Goal: Book appointment/travel/reservation

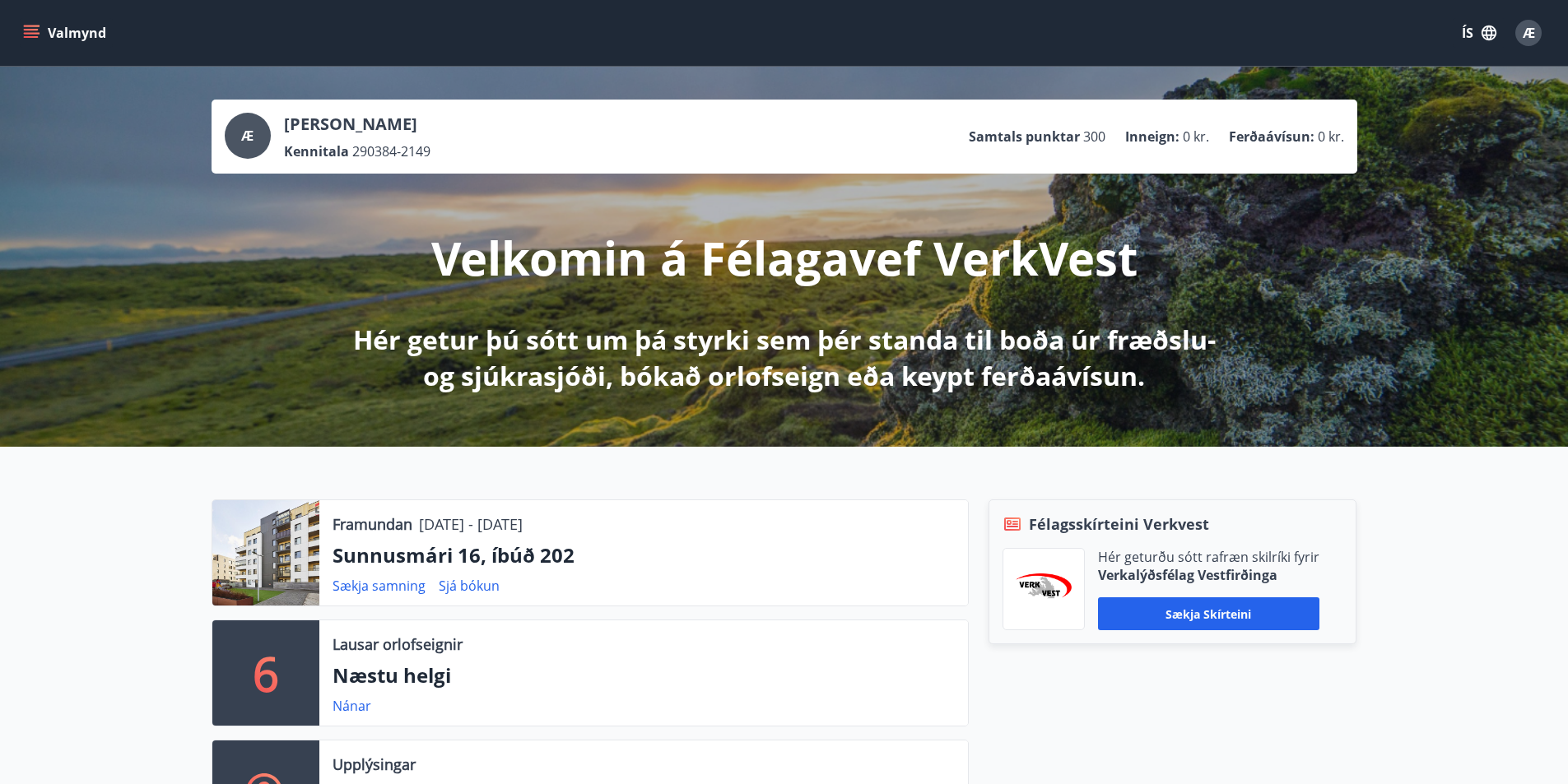
scroll to position [164, 0]
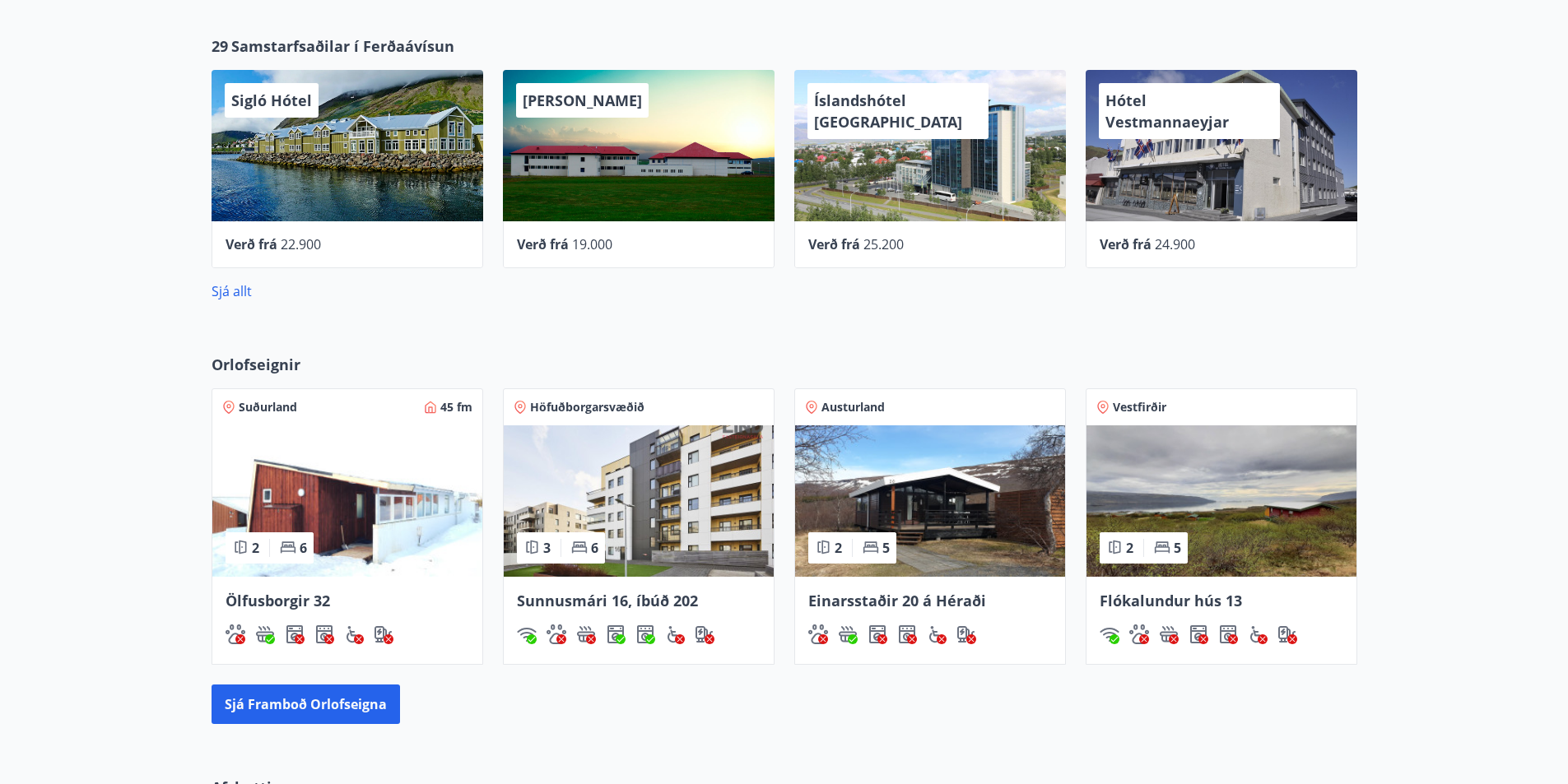
scroll to position [905, 0]
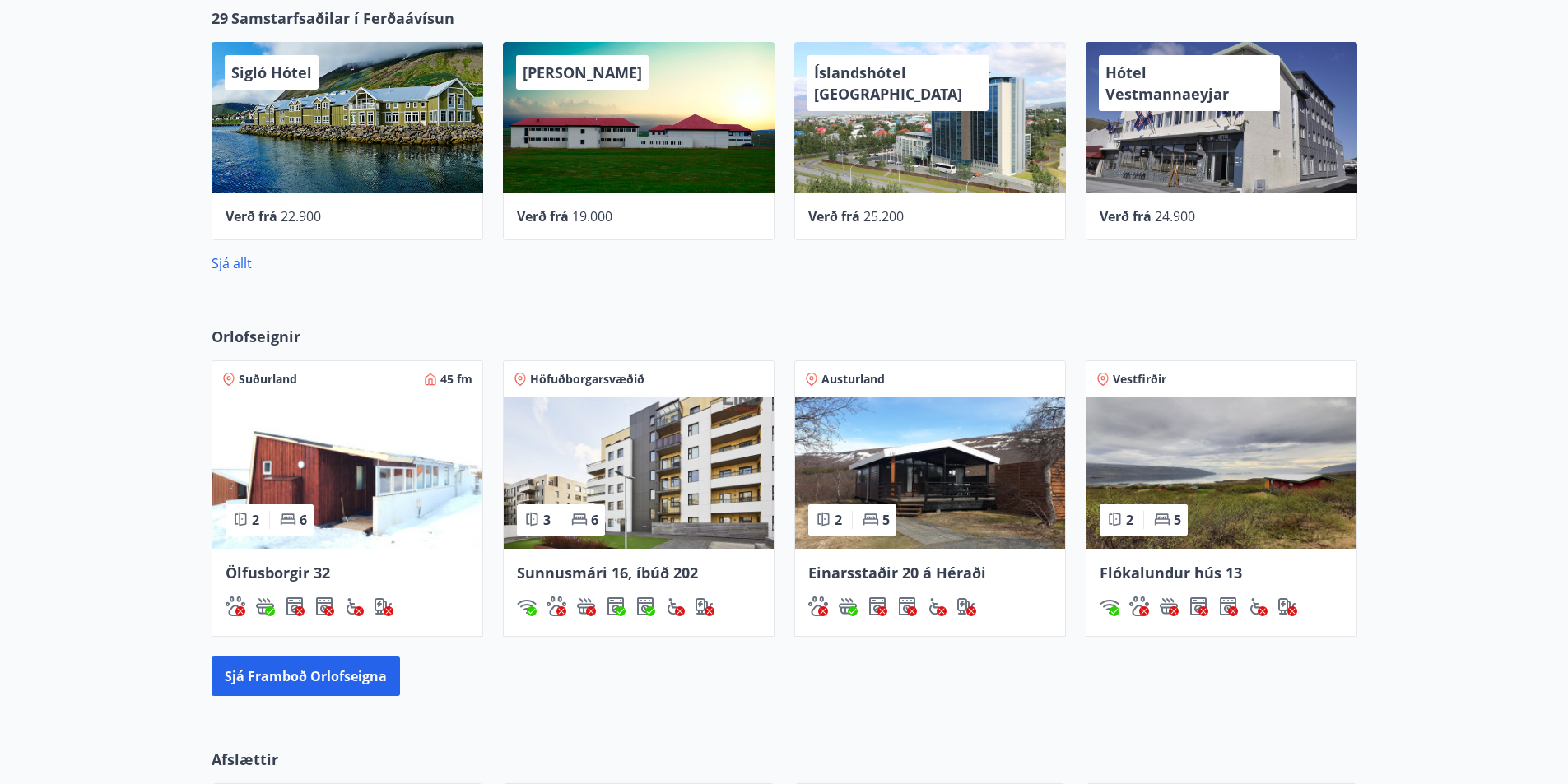
click at [540, 380] on span "Höfuðborgarsvæðið" at bounding box center [587, 379] width 114 height 17
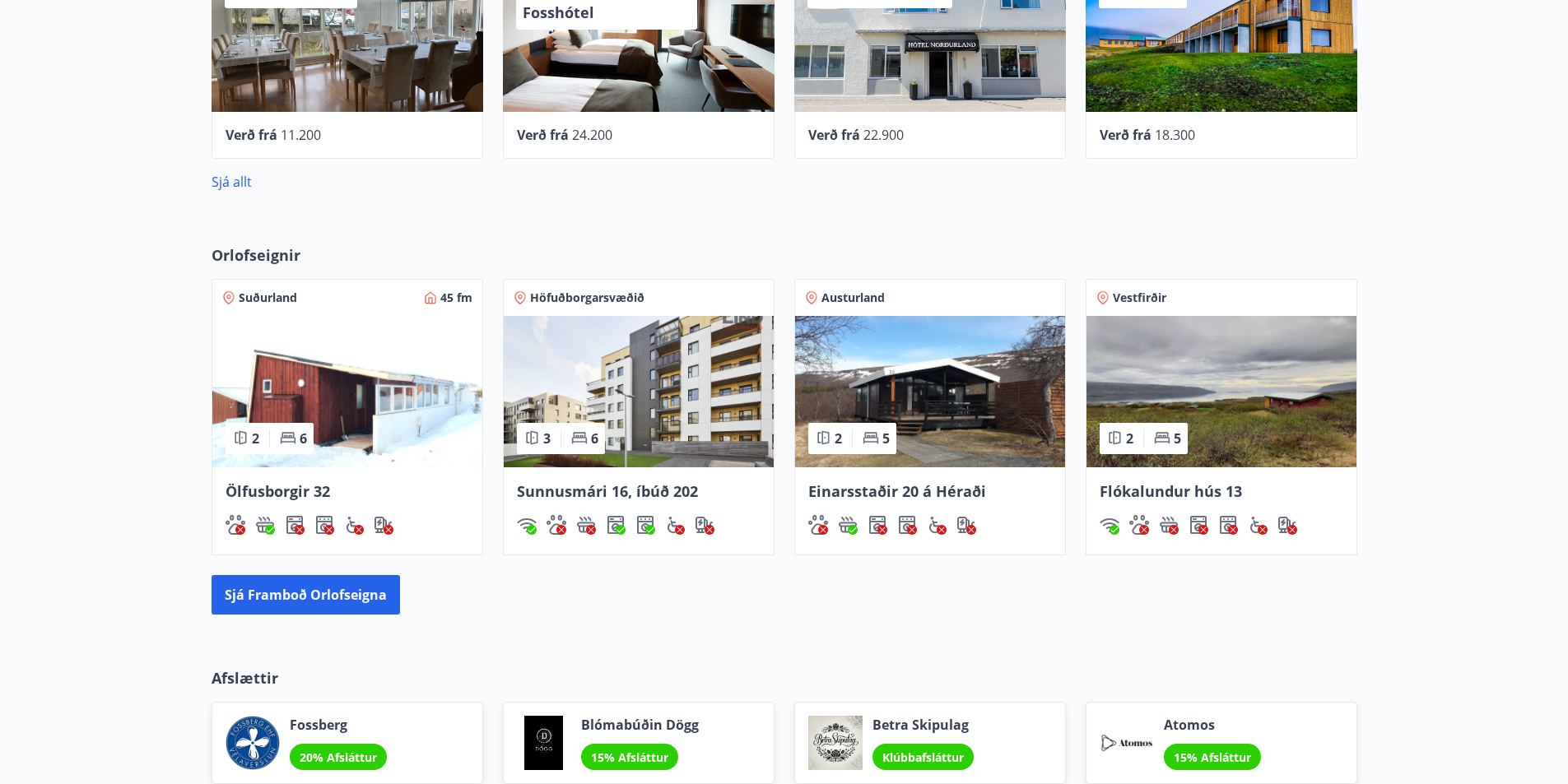
scroll to position [987, 0]
click at [350, 590] on button "Sjá framboð orlofseigna" at bounding box center [306, 594] width 188 height 40
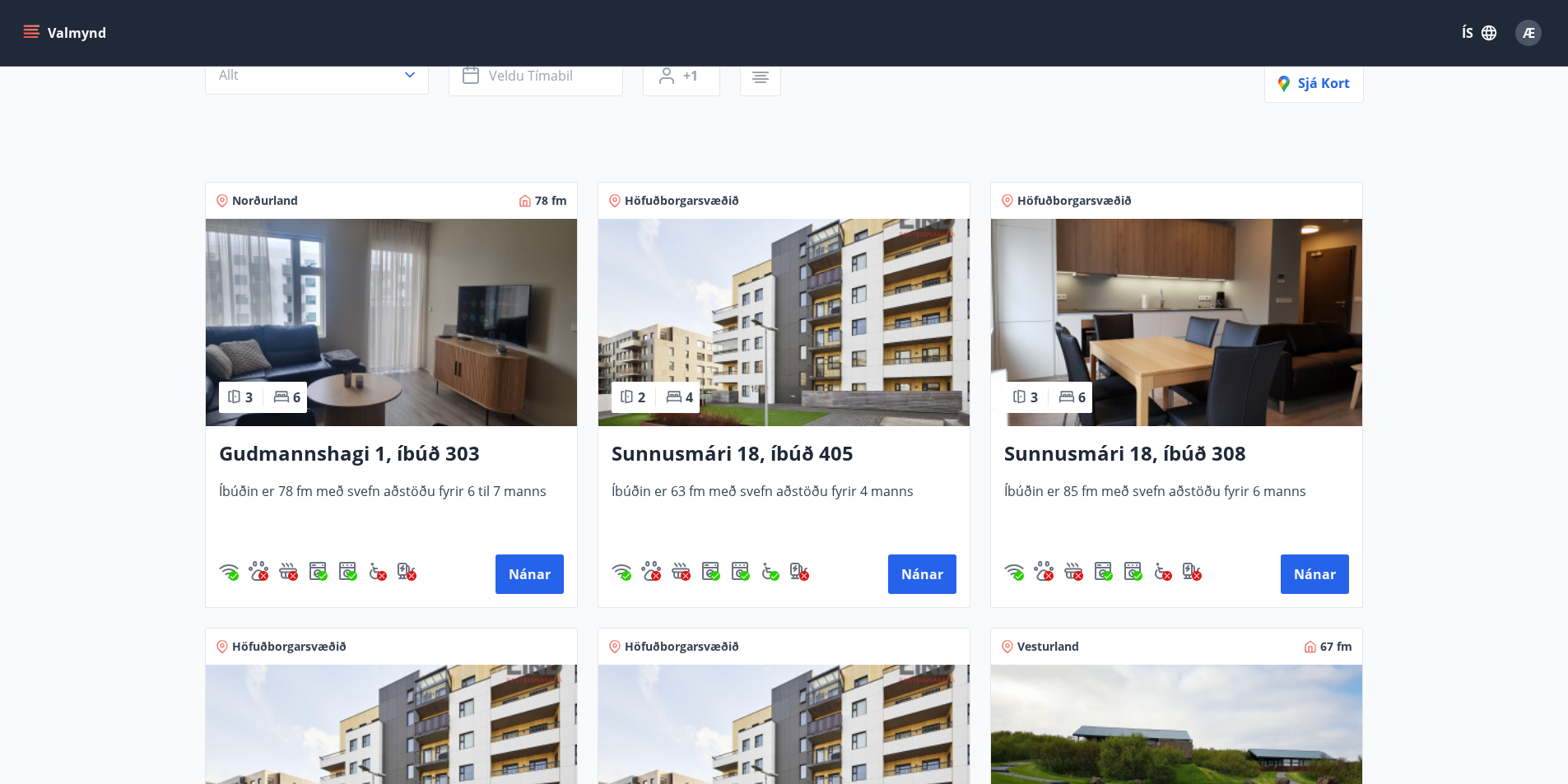
scroll to position [329, 0]
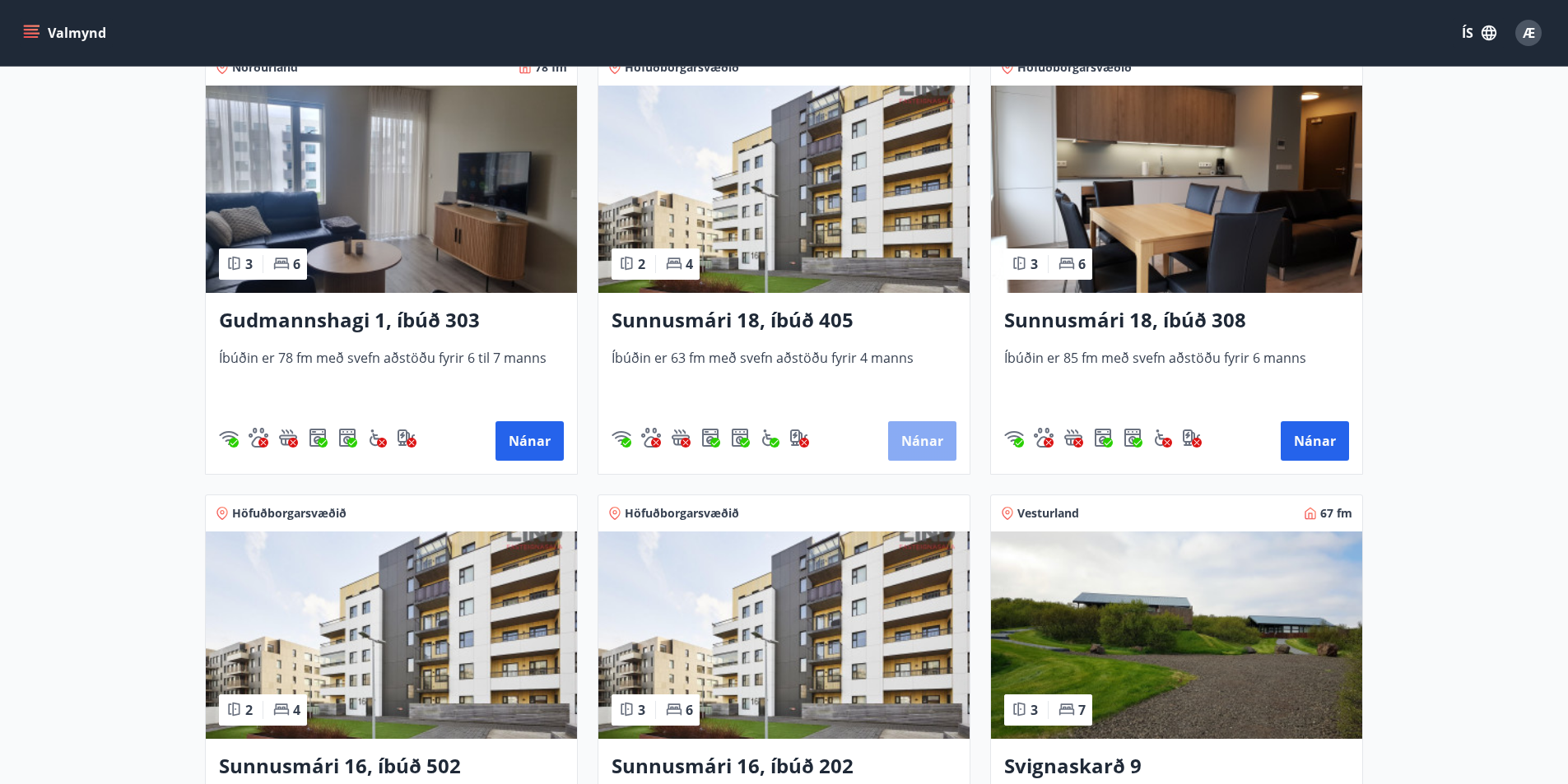
click at [915, 442] on button "Nánar" at bounding box center [922, 441] width 69 height 40
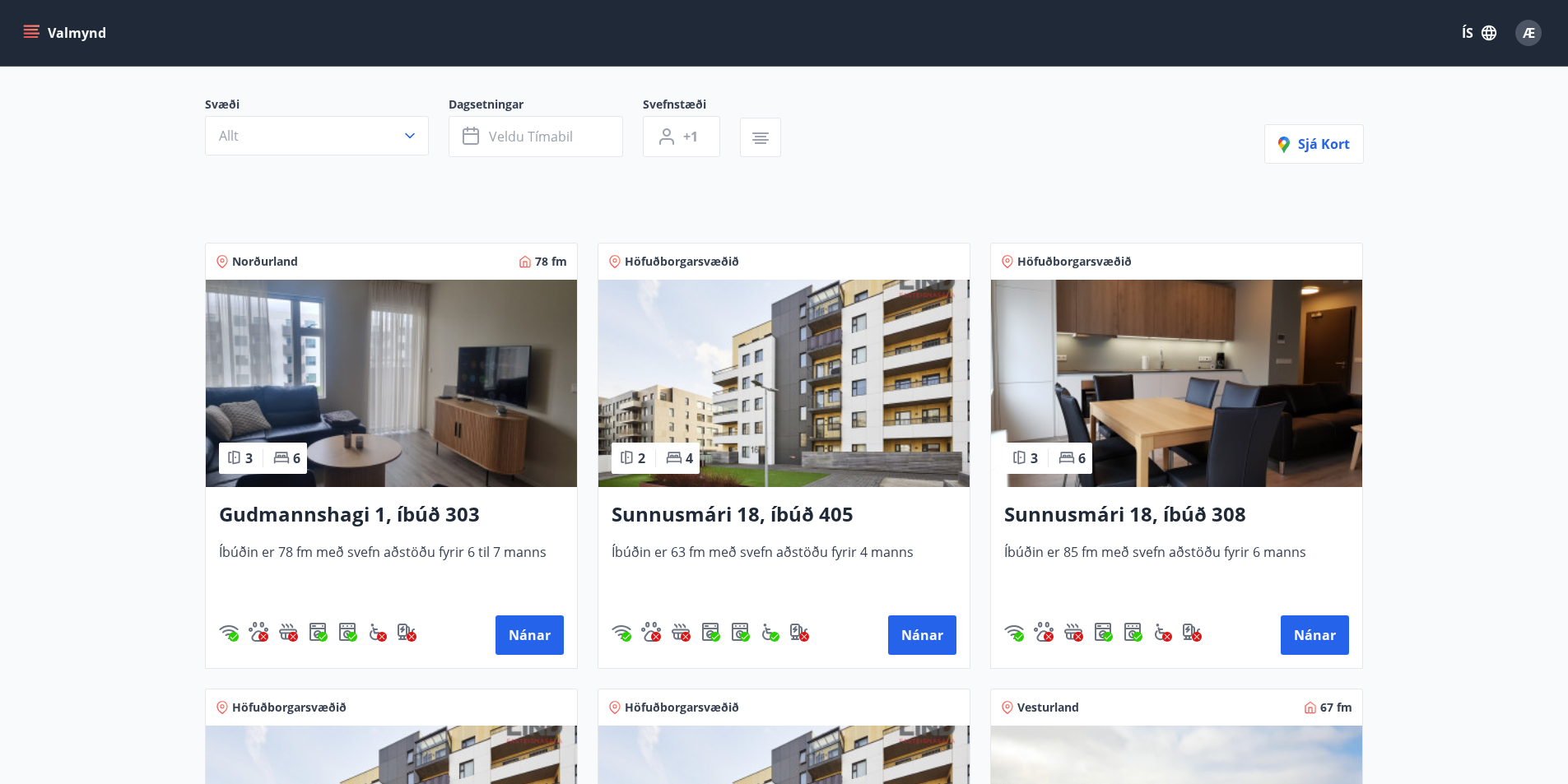
scroll to position [164, 0]
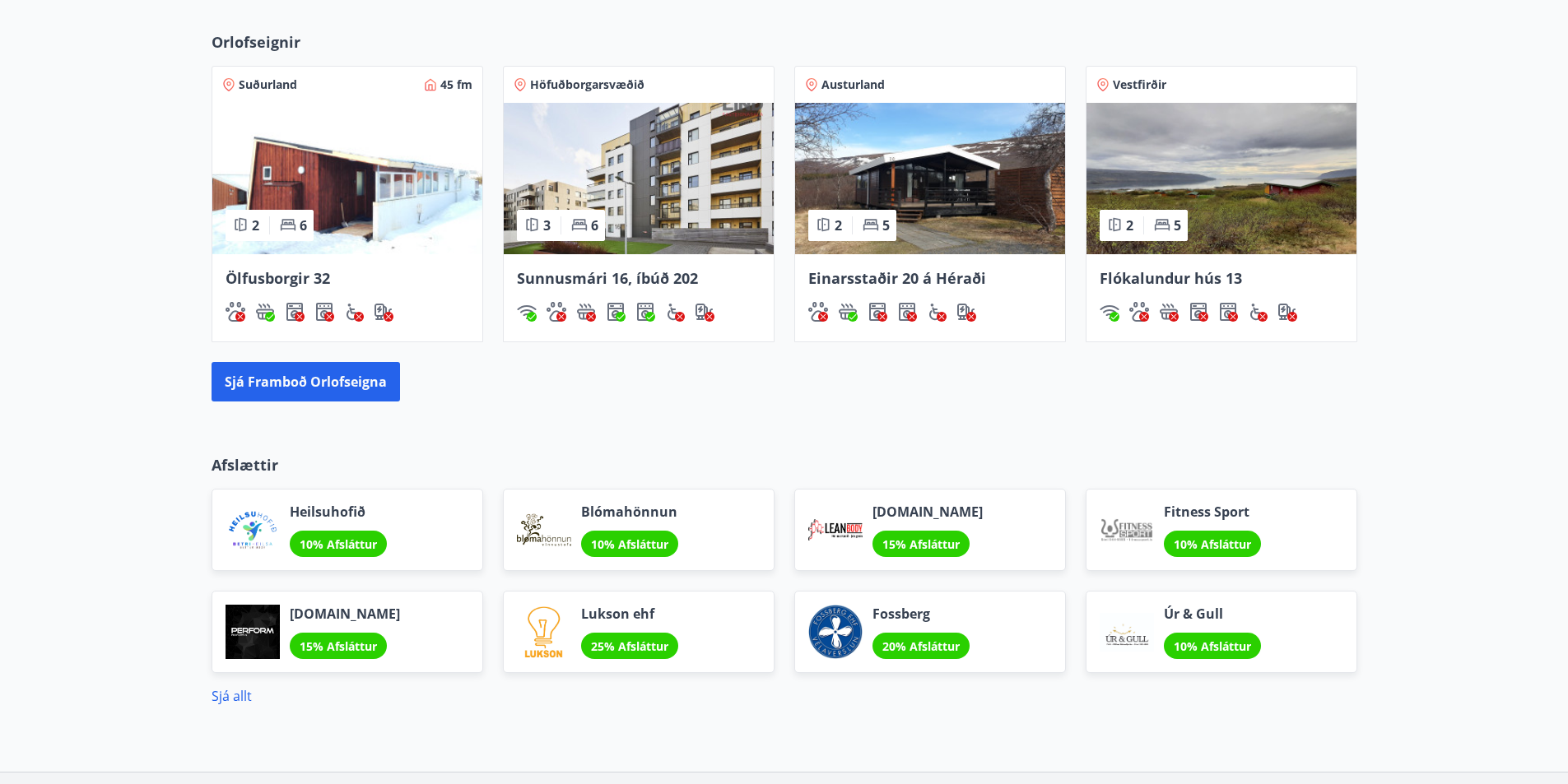
scroll to position [1162, 0]
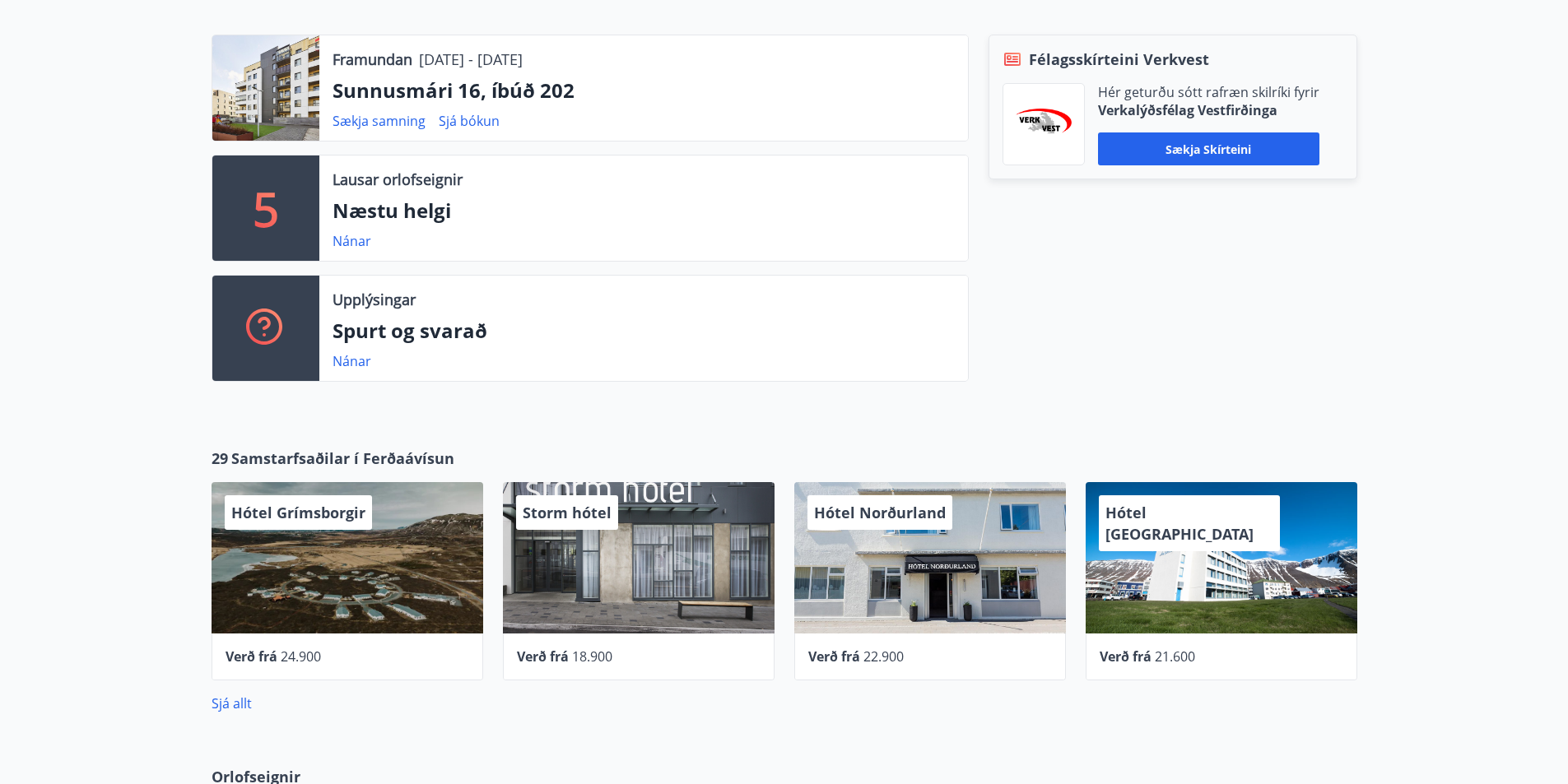
scroll to position [494, 0]
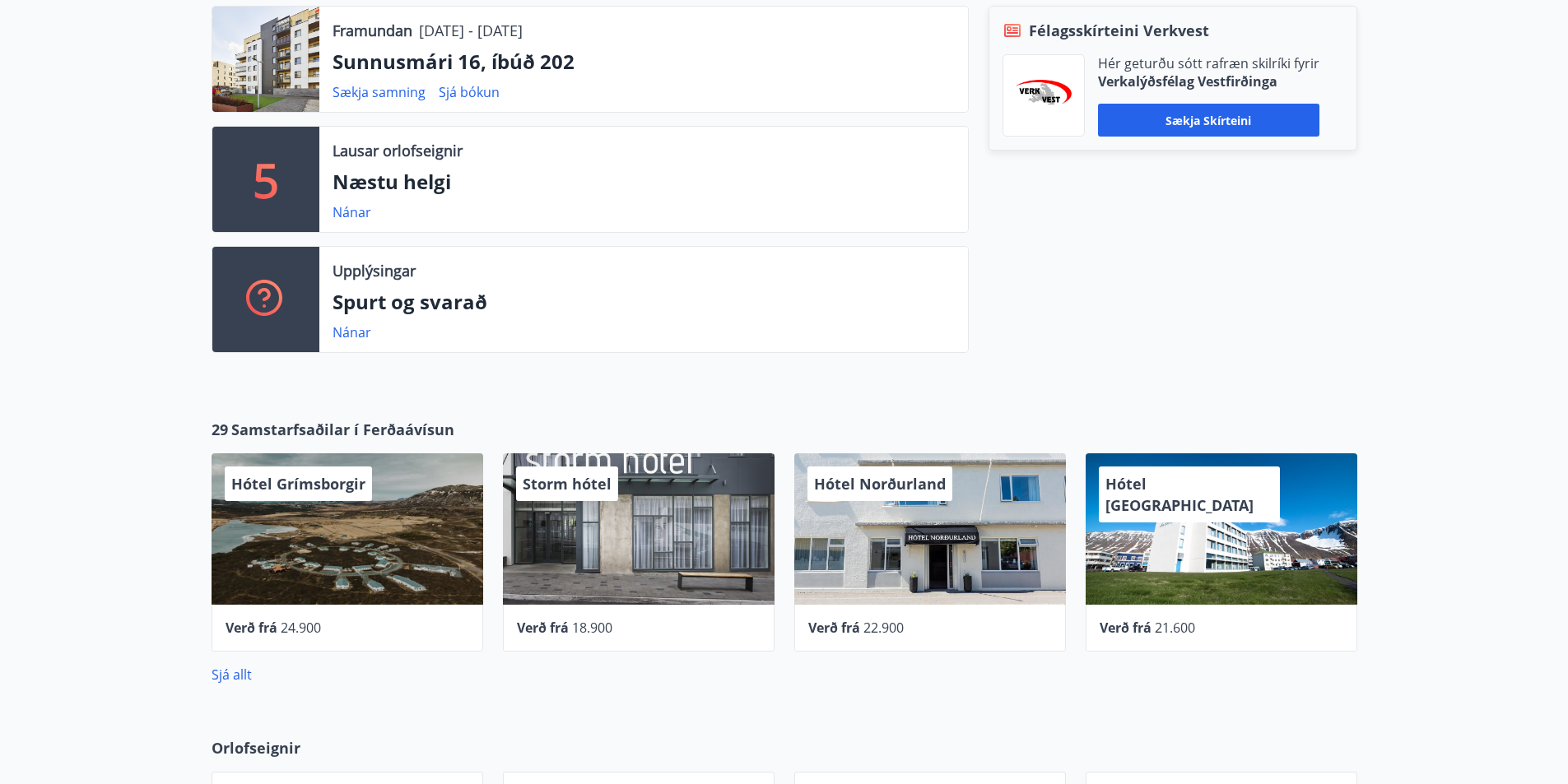
click at [283, 751] on span "Orlofseignir" at bounding box center [256, 748] width 89 height 21
click at [227, 750] on span "Orlofseignir" at bounding box center [256, 748] width 89 height 21
click at [241, 674] on link "Sjá allt" at bounding box center [231, 675] width 40 height 18
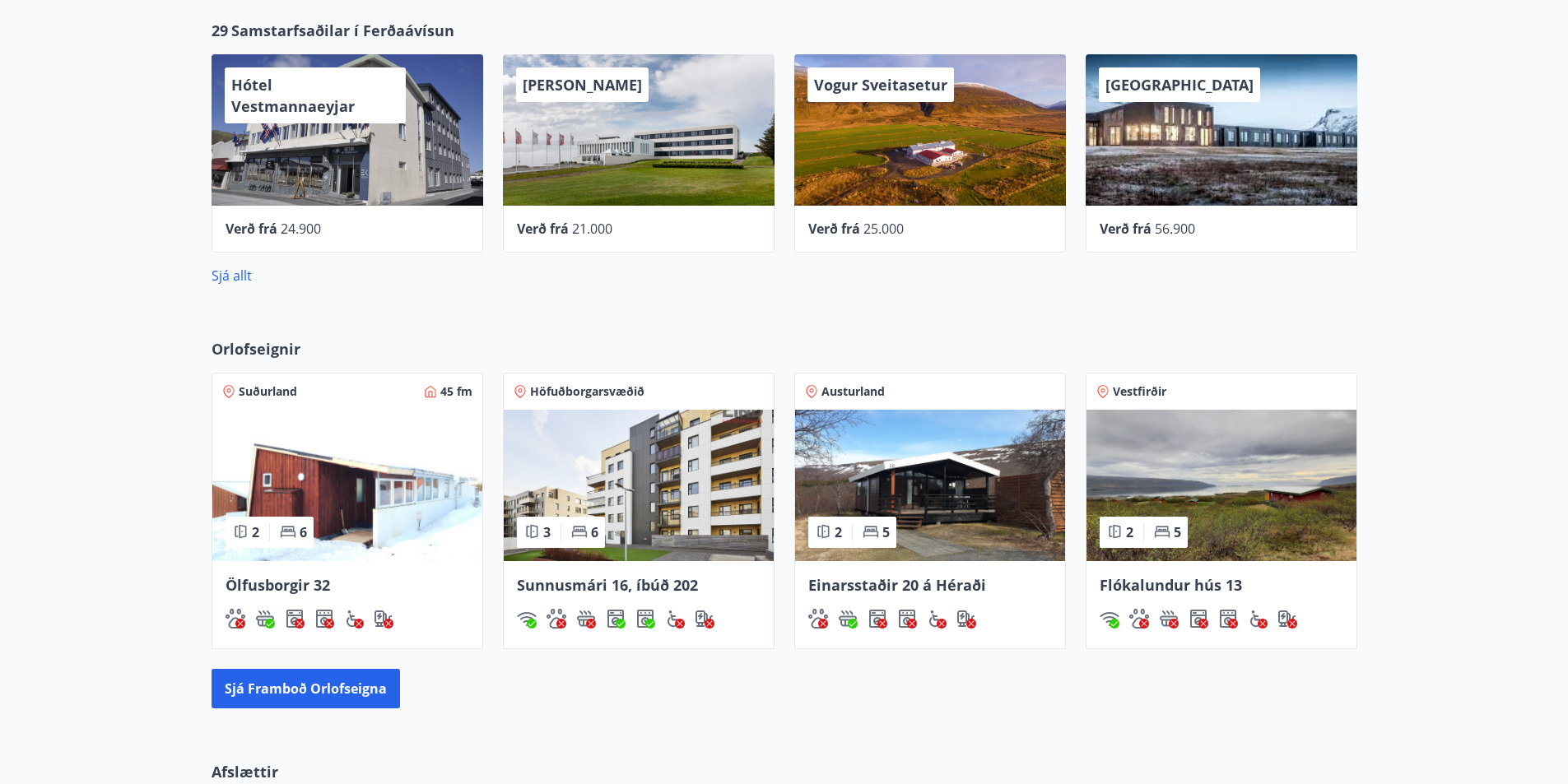
scroll to position [905, 0]
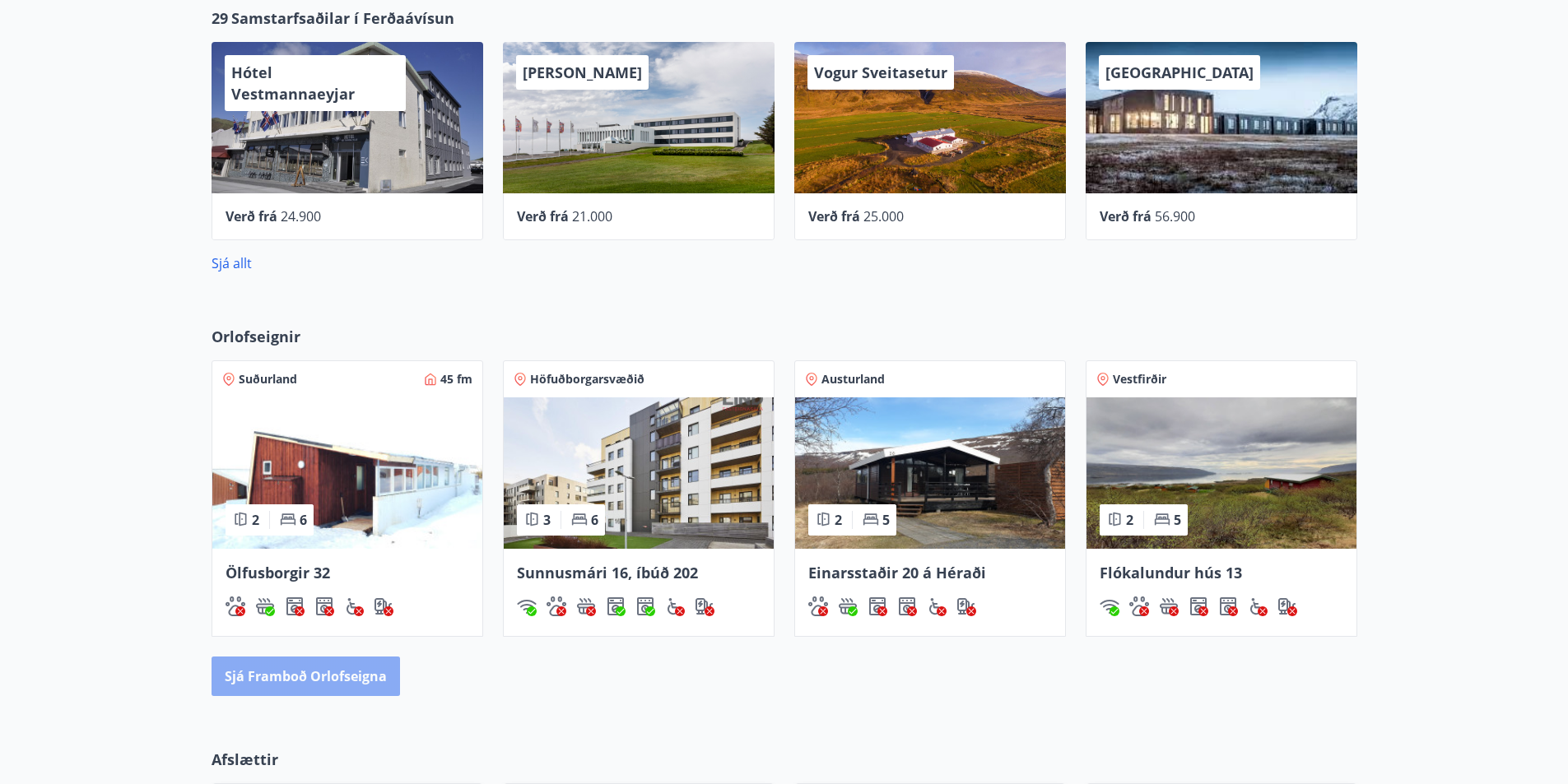
click at [323, 682] on button "Sjá framboð orlofseigna" at bounding box center [306, 677] width 188 height 40
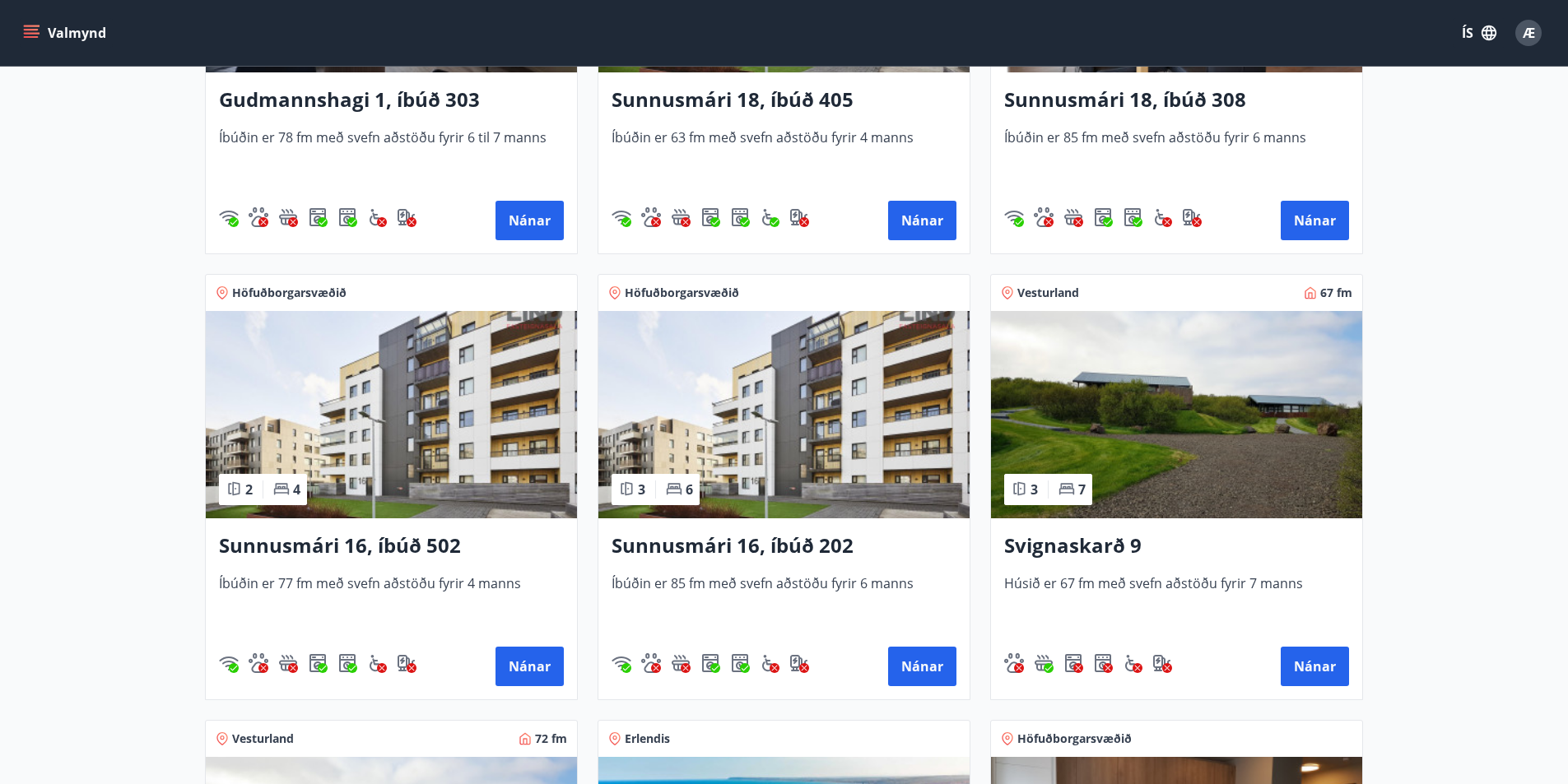
scroll to position [576, 0]
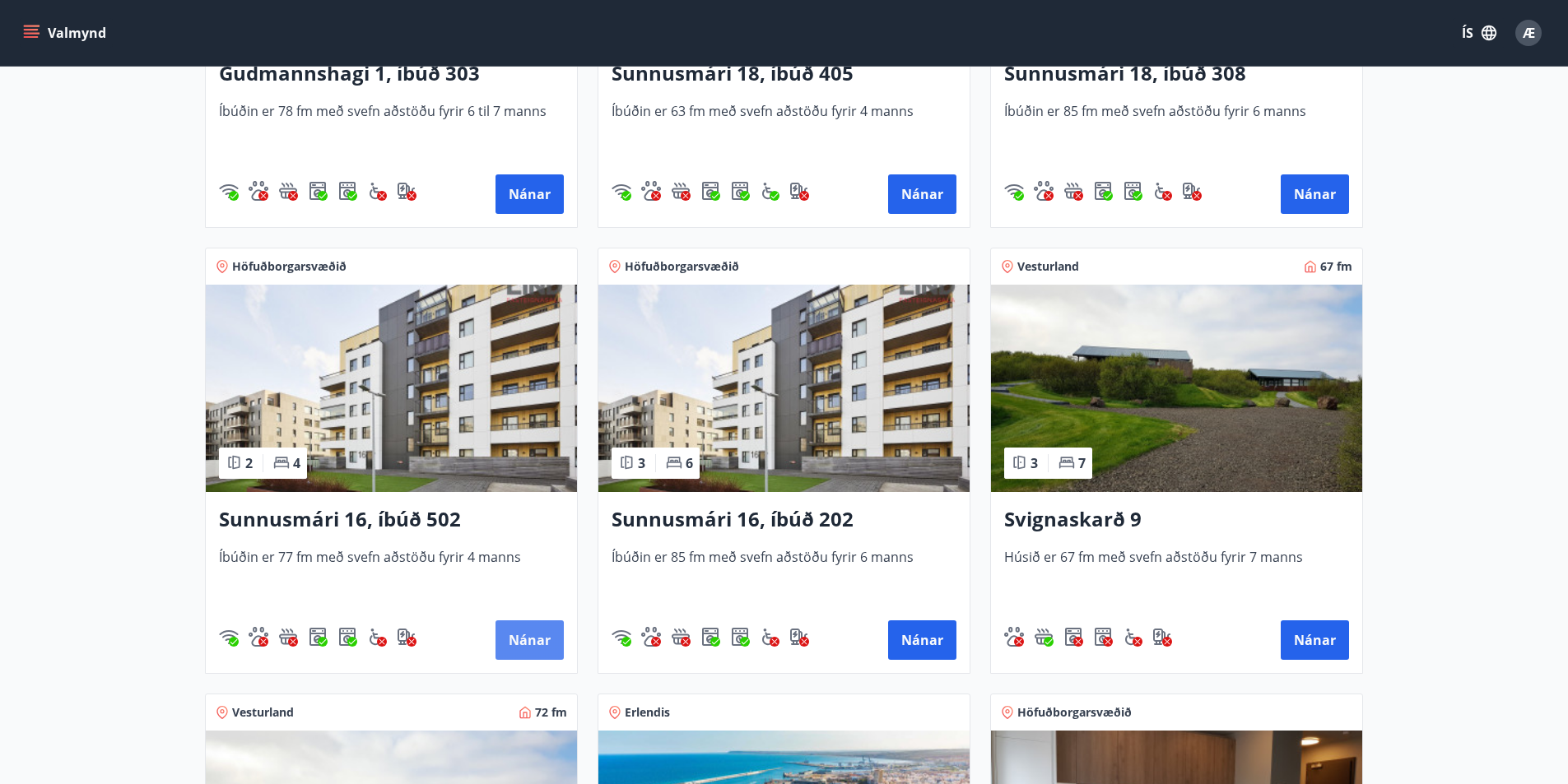
click at [540, 647] on button "Nánar" at bounding box center [530, 640] width 69 height 40
